Goal: Task Accomplishment & Management: Manage account settings

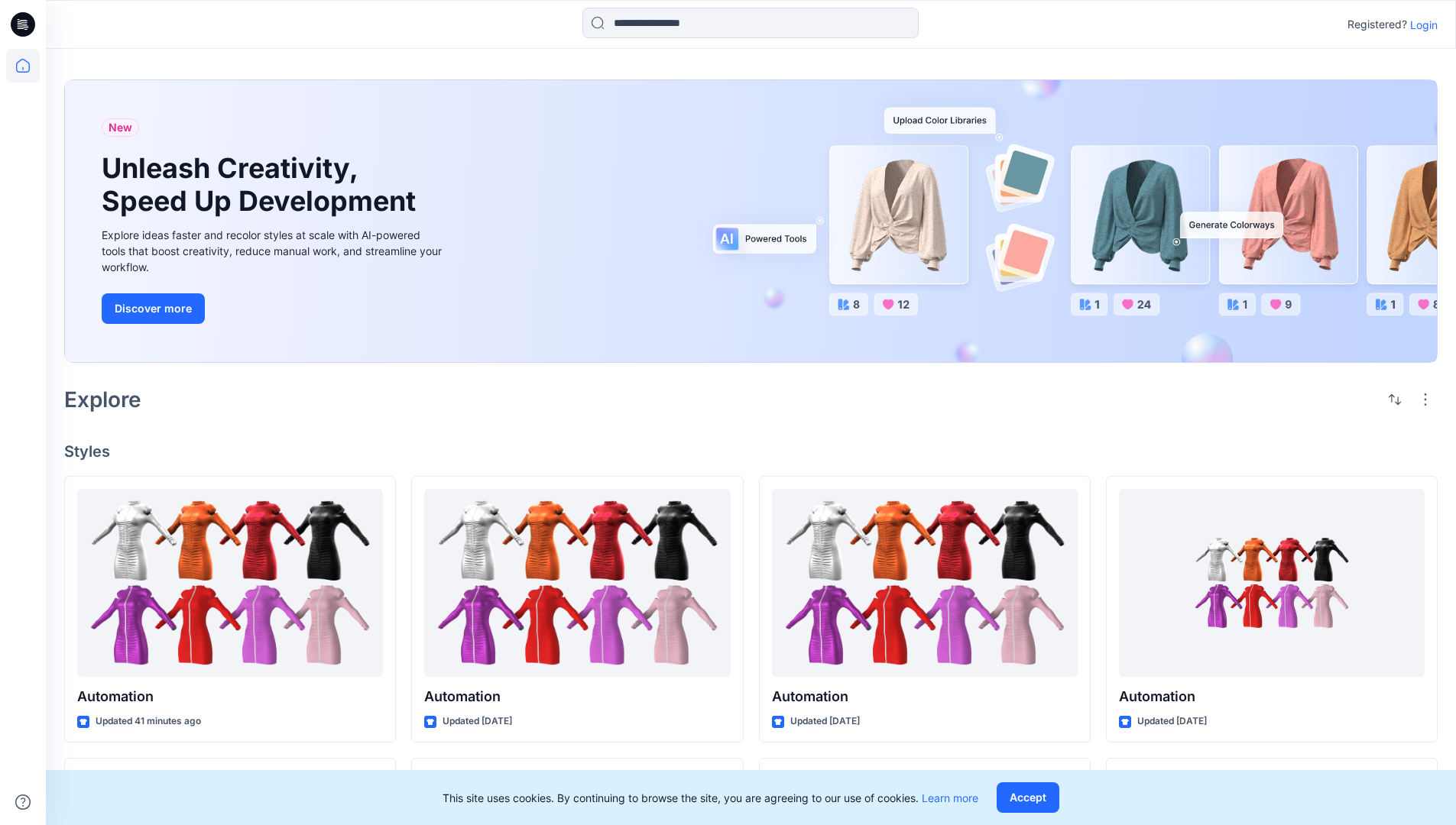
click at [1420, 25] on p "Login" at bounding box center [1424, 25] width 28 height 16
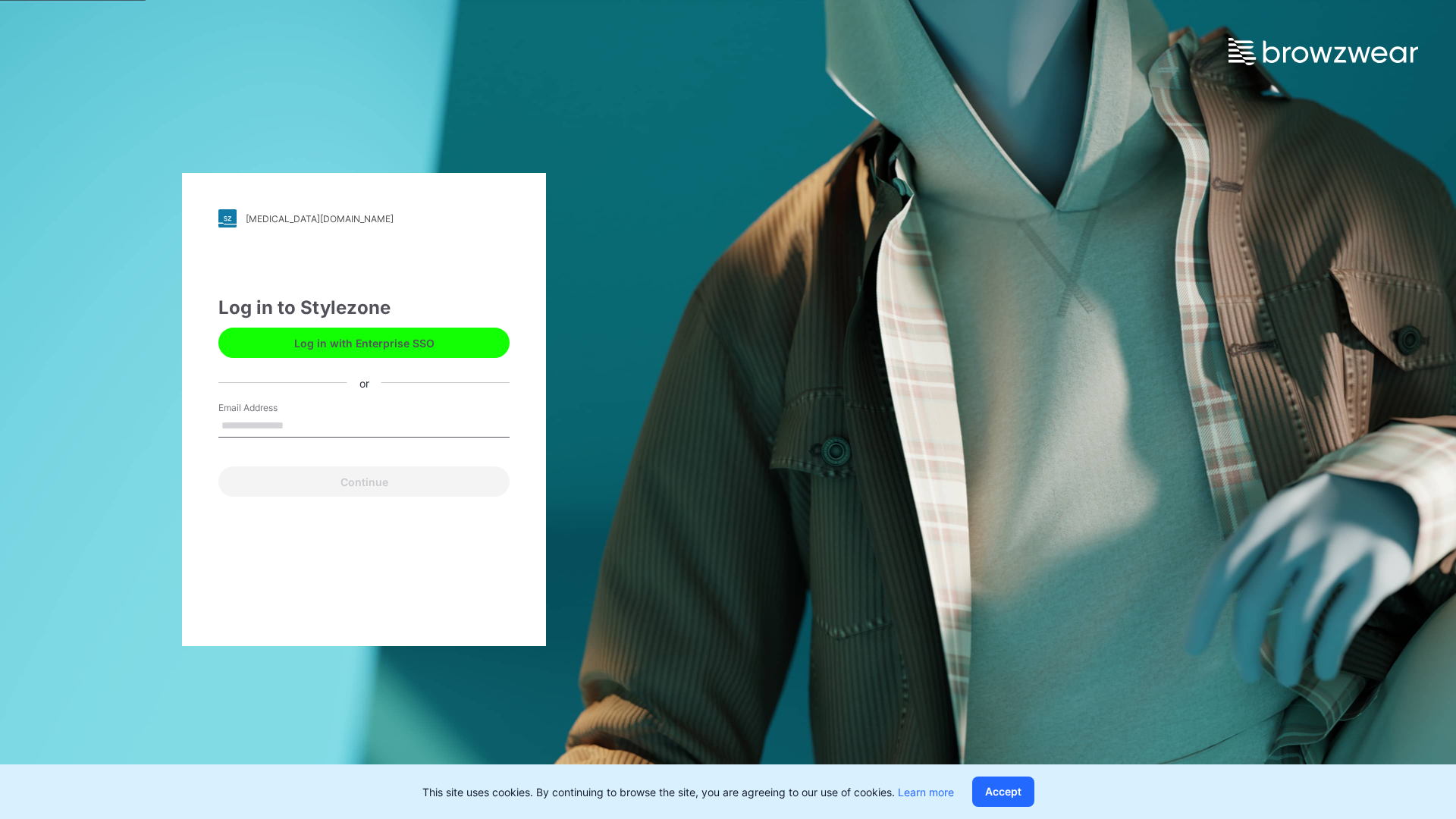
click at [300, 425] on input "Email Address" at bounding box center [364, 426] width 291 height 23
type input "**********"
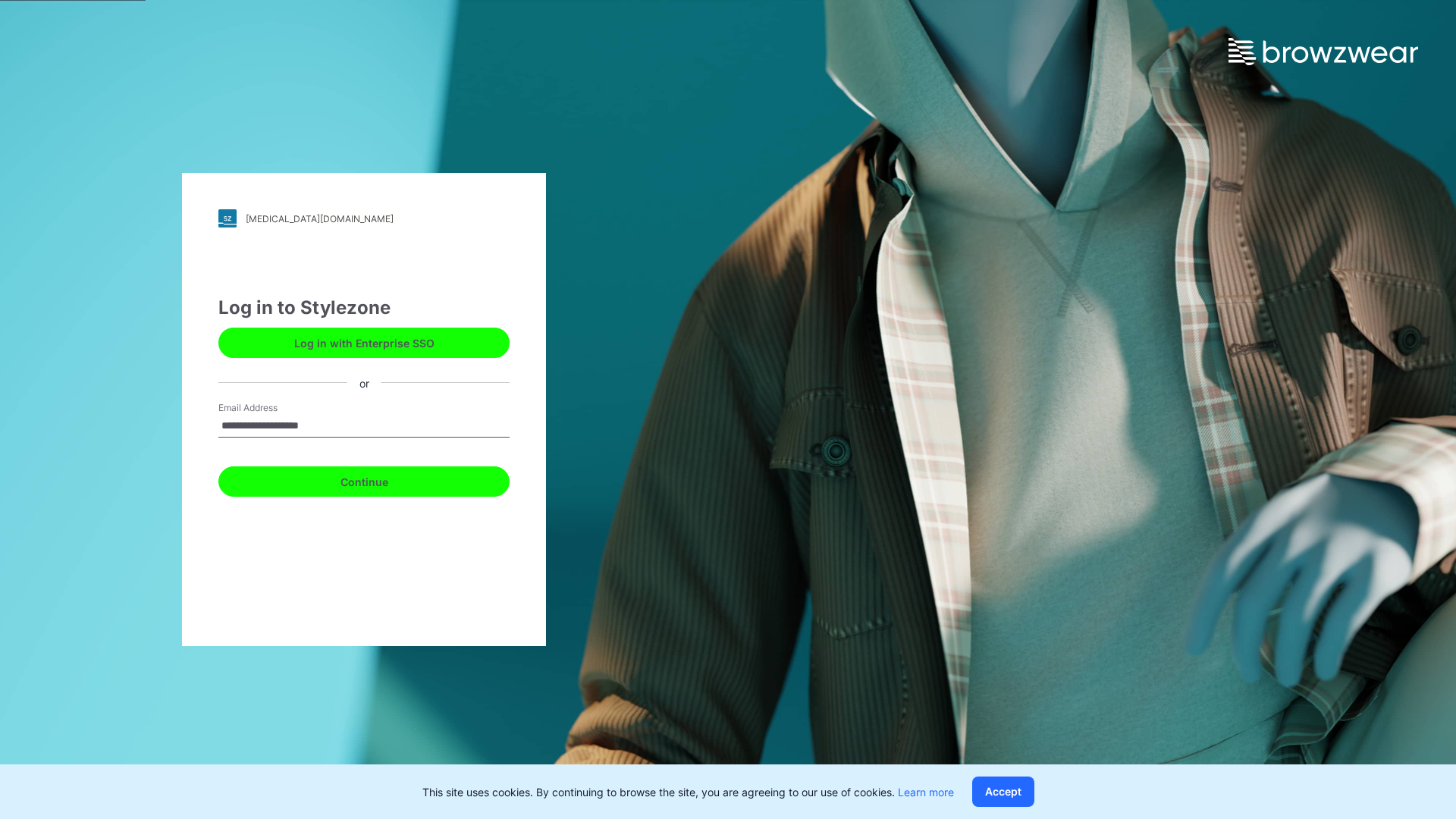
click at [381, 479] on button "Continue" at bounding box center [364, 482] width 291 height 30
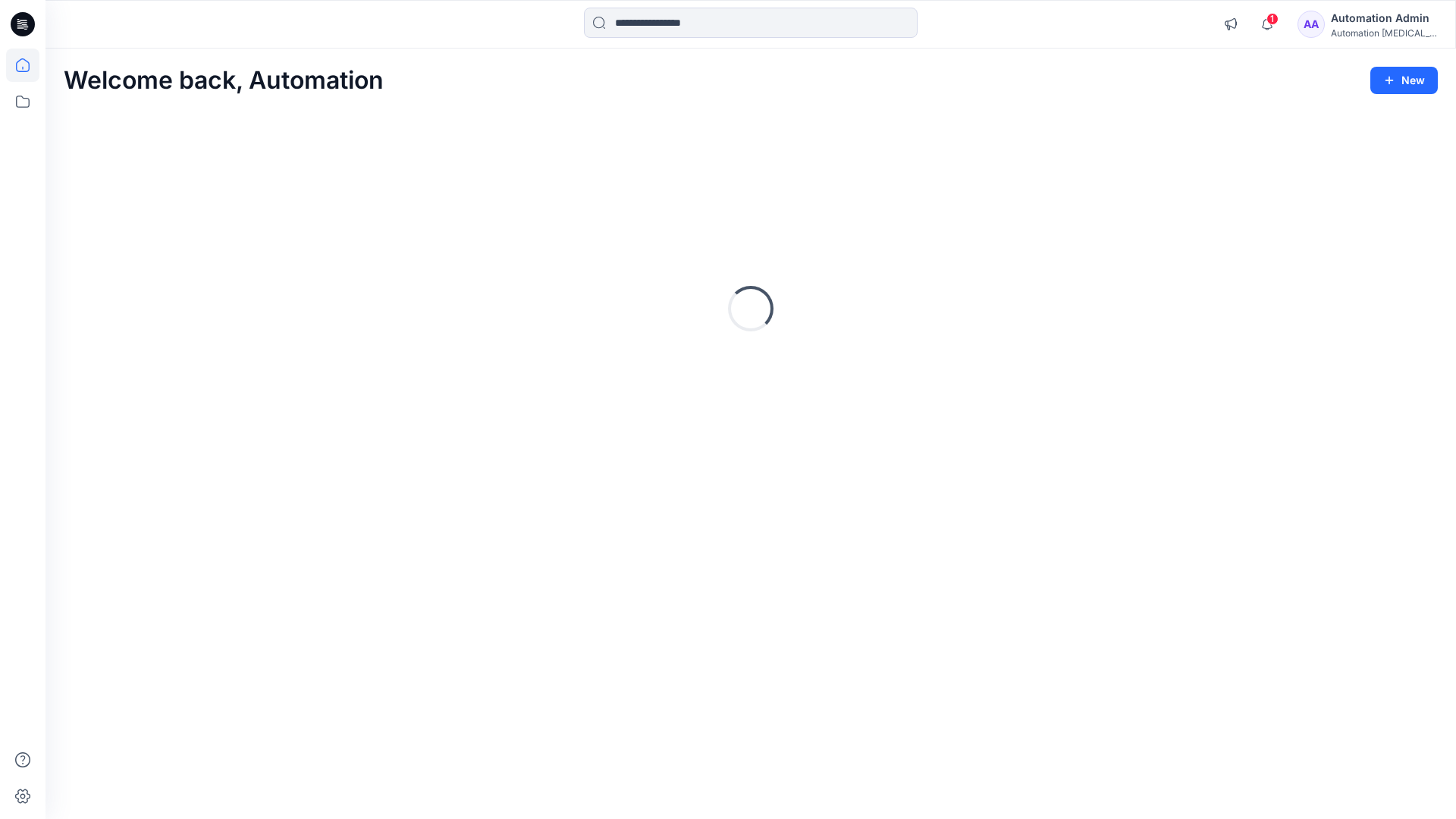
click at [29, 65] on icon at bounding box center [23, 65] width 13 height 13
click at [1365, 16] on div "Automation Admin" at bounding box center [1383, 18] width 107 height 18
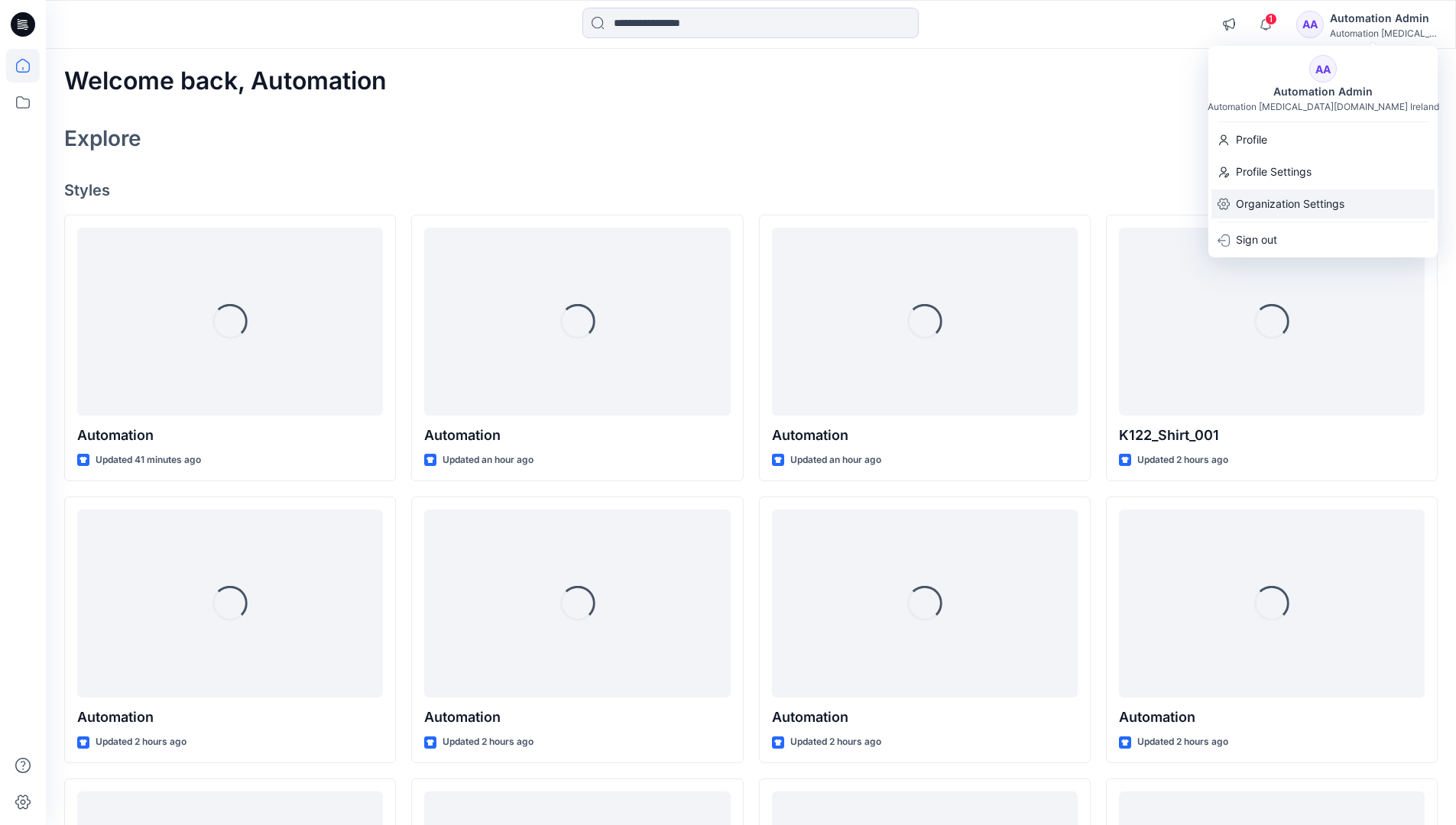
click at [1292, 201] on p "Organization Settings" at bounding box center [1290, 203] width 108 height 29
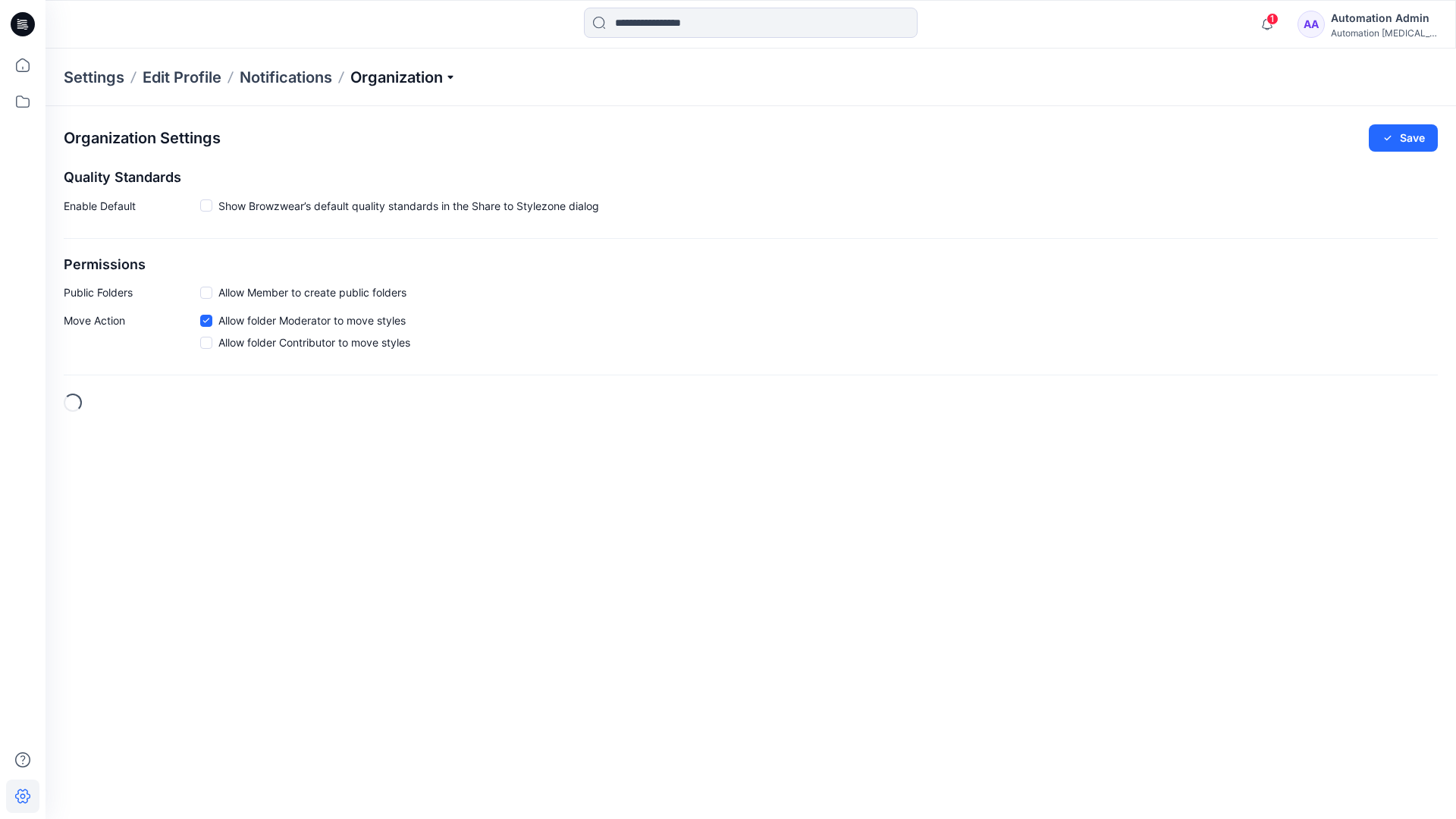
click at [406, 81] on p "Organization" at bounding box center [403, 77] width 107 height 22
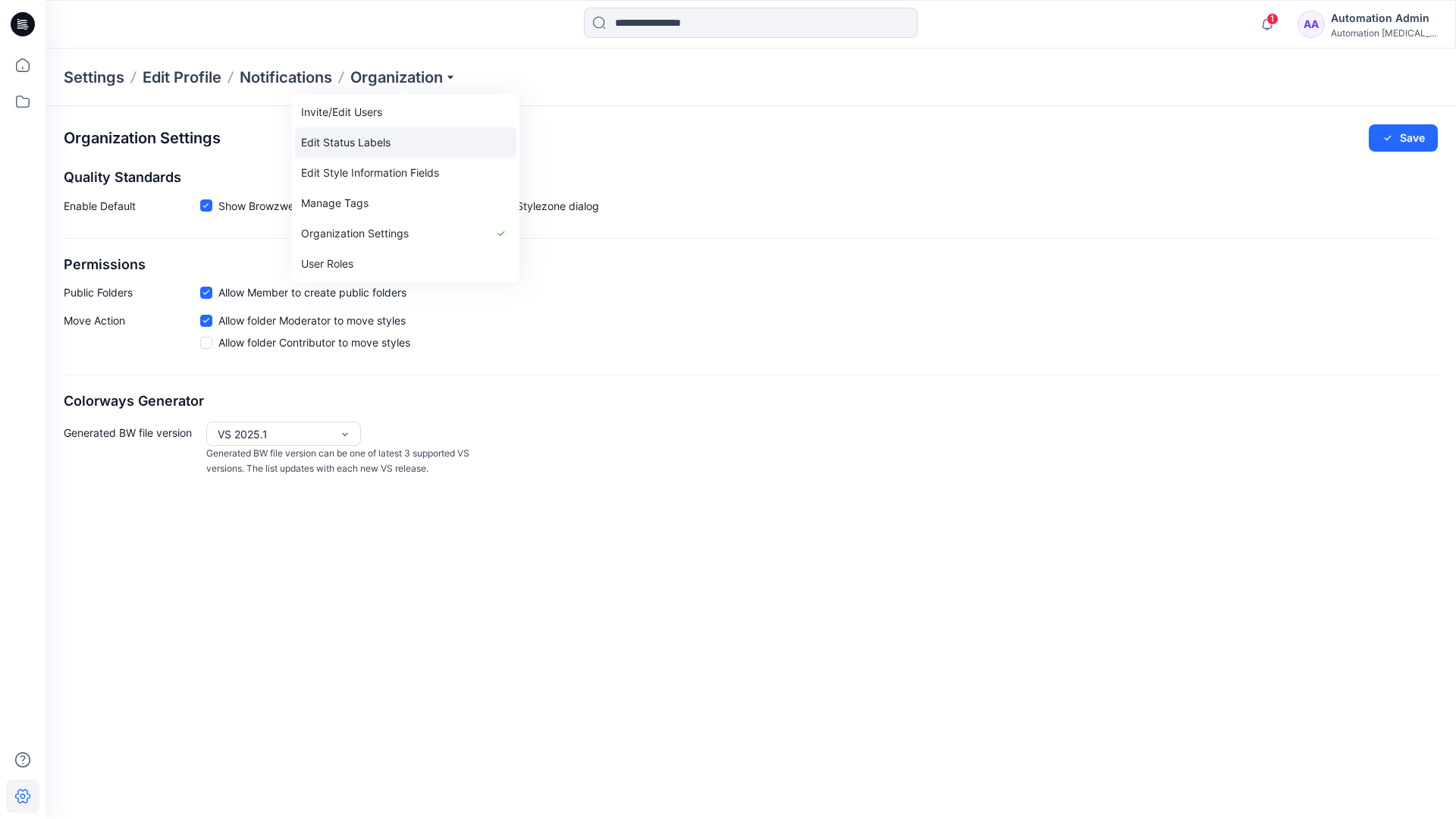
click at [340, 143] on link "Edit Status Labels" at bounding box center [405, 142] width 222 height 30
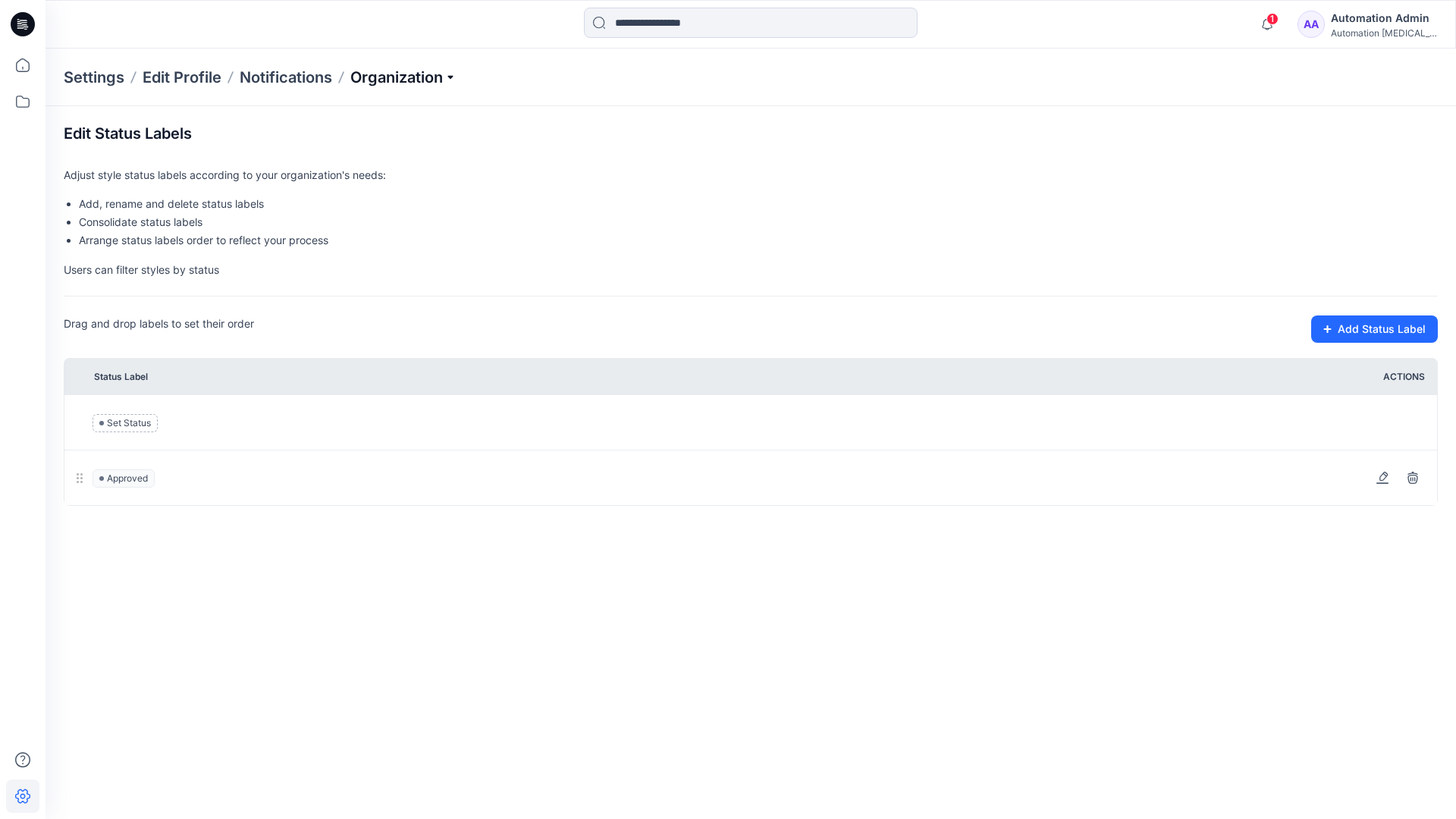
click at [404, 78] on p "Organization" at bounding box center [403, 77] width 107 height 22
click at [405, 72] on p "Organization" at bounding box center [403, 77] width 107 height 22
click at [671, 25] on input at bounding box center [751, 23] width 334 height 30
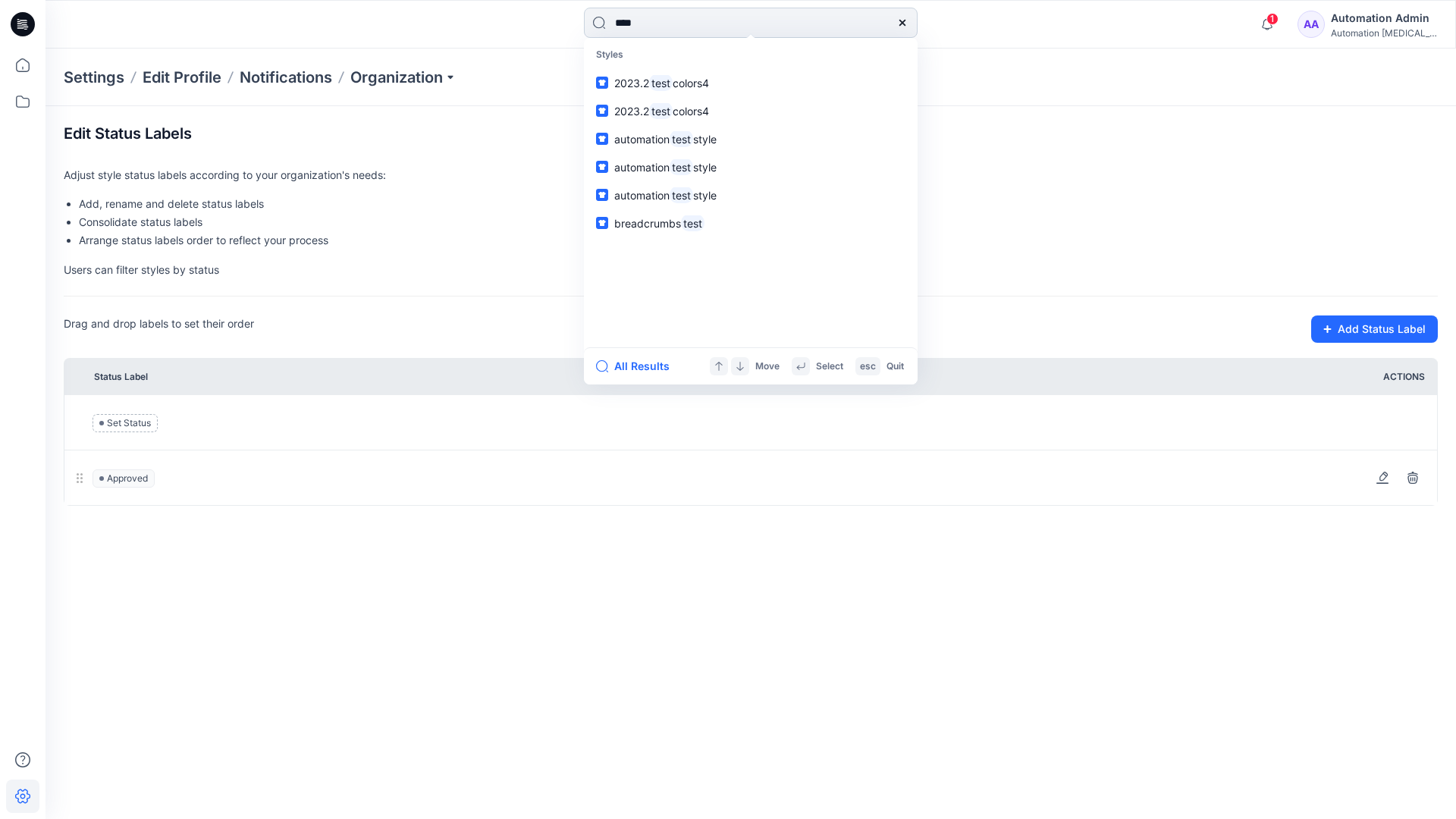
type input "****"
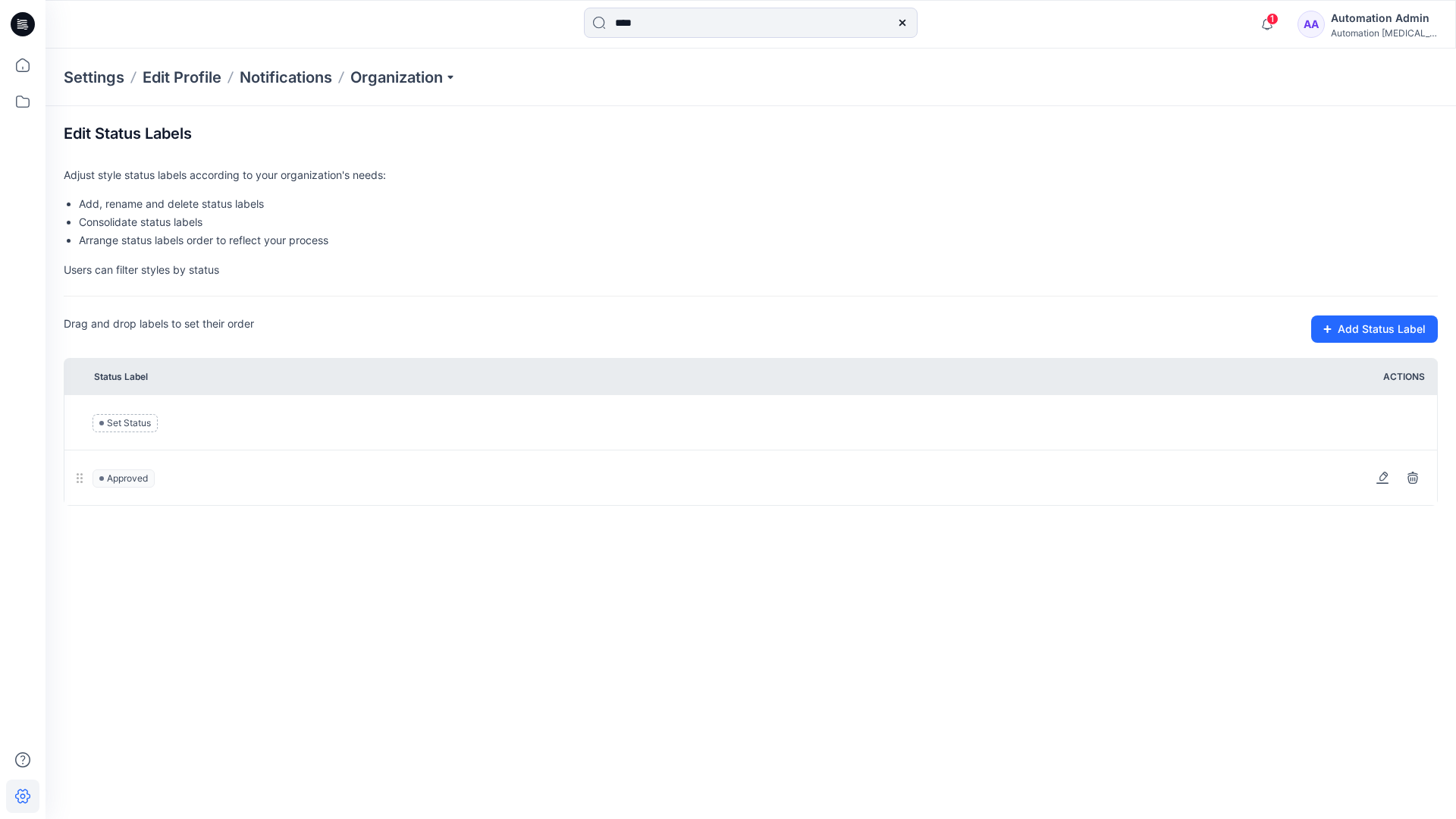
click at [901, 22] on icon at bounding box center [902, 23] width 6 height 6
